Goal: Transaction & Acquisition: Purchase product/service

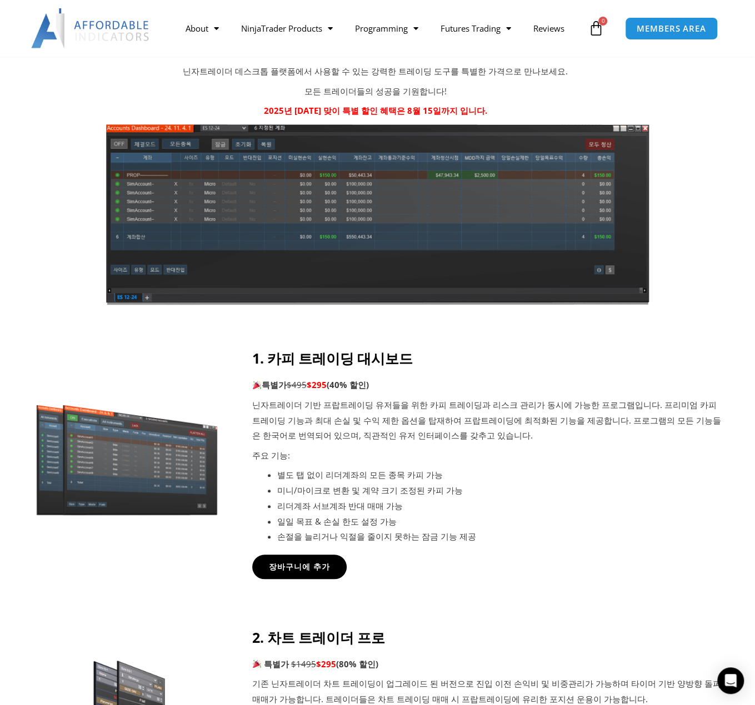
scroll to position [278, 0]
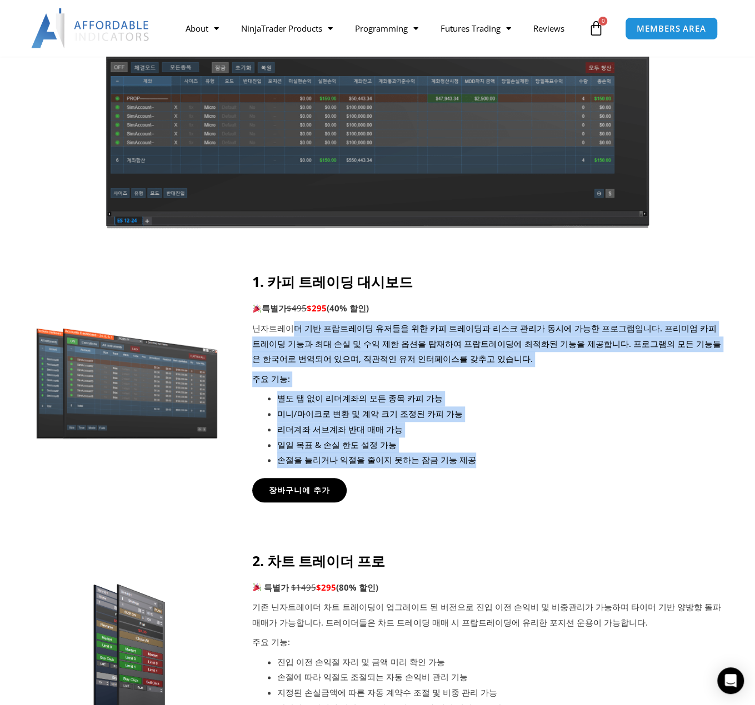
drag, startPoint x: 290, startPoint y: 327, endPoint x: 507, endPoint y: 464, distance: 256.9
click at [507, 463] on div "1. 카피 트레이딩 대시보드 특별가 $495 $295 (40% 할인) 닌자트레이더 기반 프랍트레이딩 유저들을 위한 카피 트레이딩과 리스크 관리…" at bounding box center [488, 370] width 473 height 195
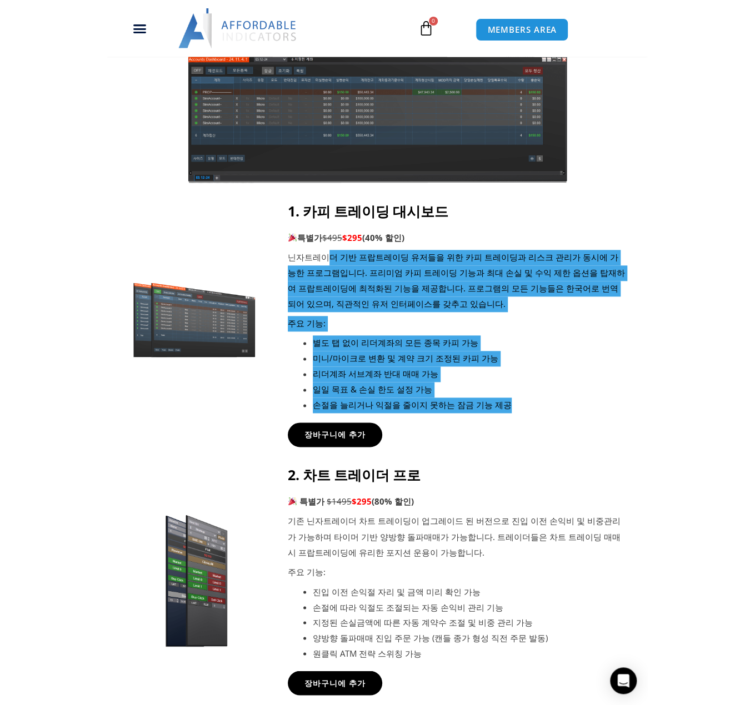
scroll to position [275, 0]
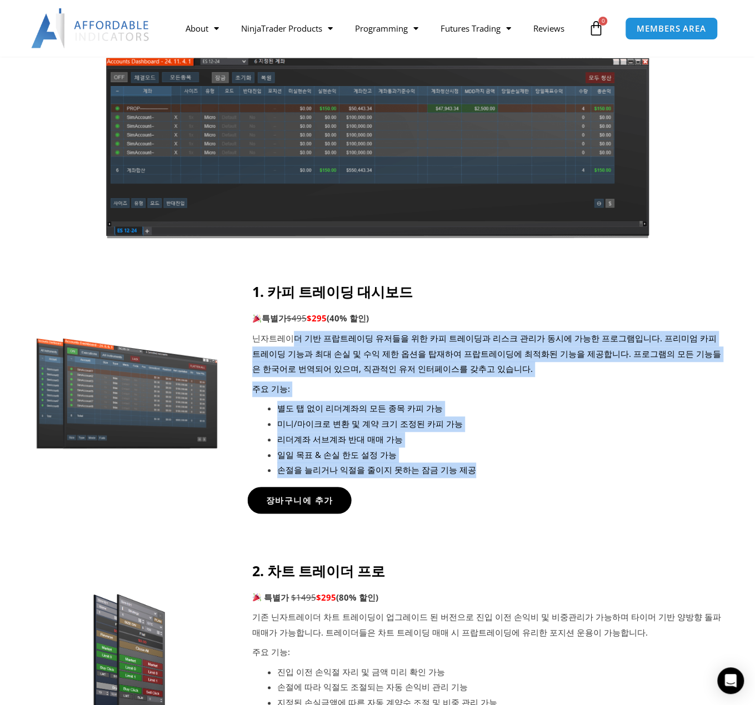
click at [310, 493] on link "장바구니에 추가" at bounding box center [299, 500] width 104 height 27
